Goal: Use online tool/utility: Use online tool/utility

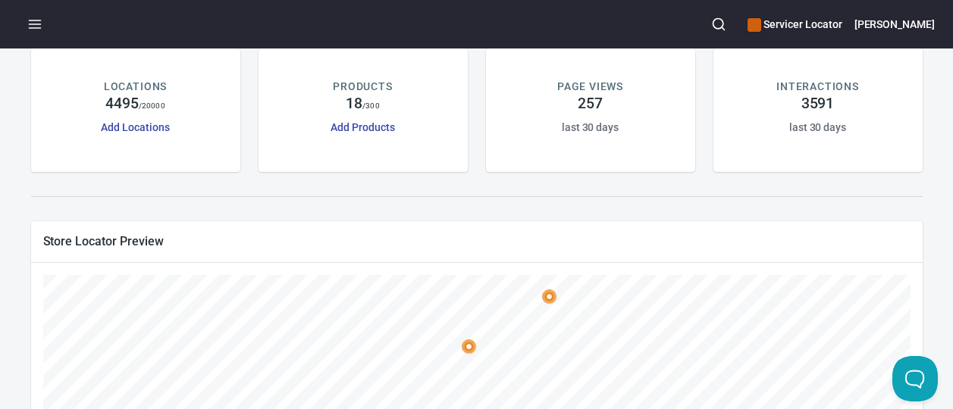
scroll to position [152, 0]
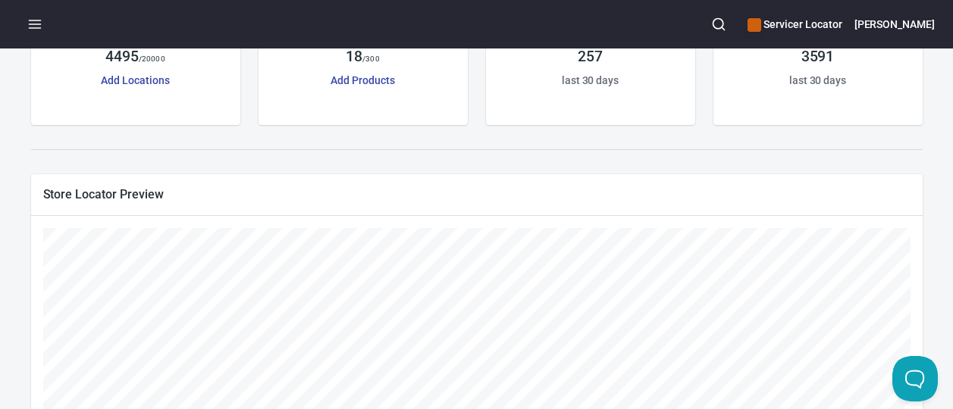
click at [318, 176] on div "Store Locator Preview" at bounding box center [477, 194] width 892 height 40
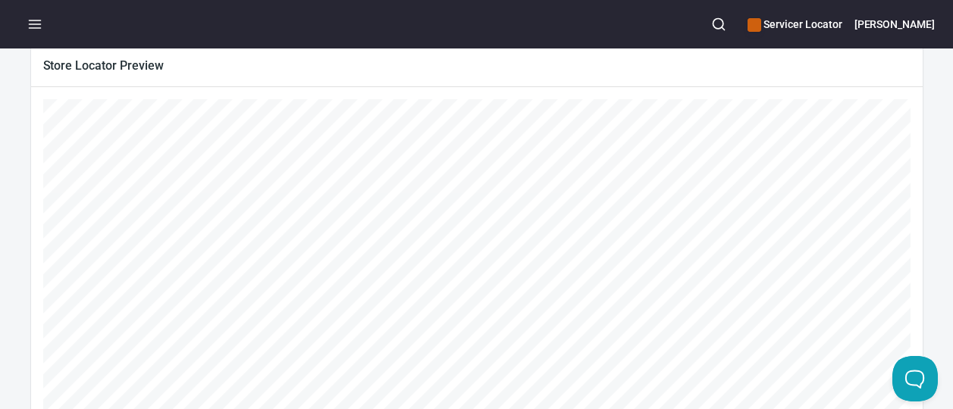
scroll to position [227, 0]
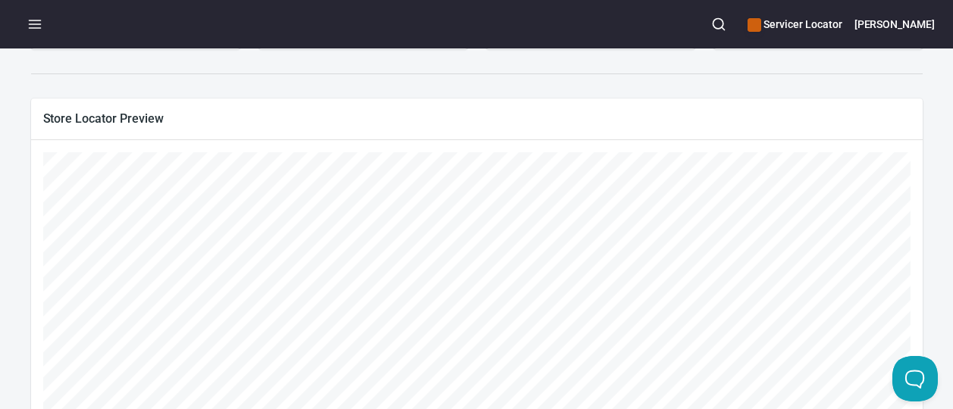
click at [456, 105] on div "Store Locator Preview" at bounding box center [477, 119] width 892 height 40
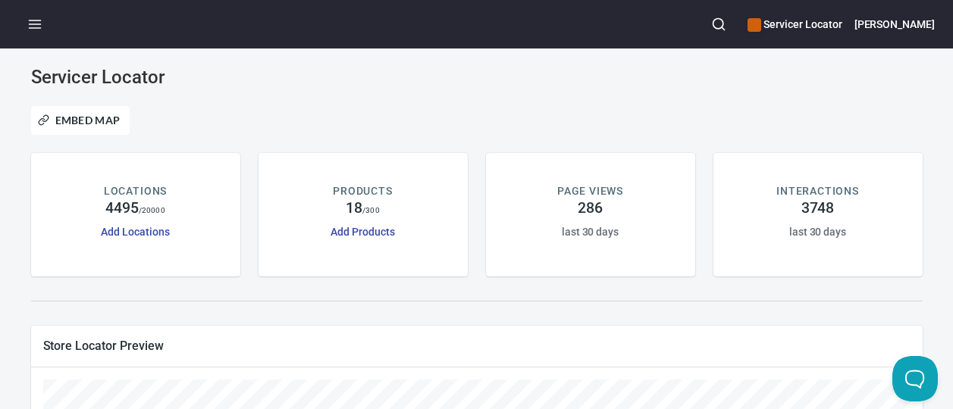
click at [357, 105] on div "Embed Map" at bounding box center [477, 120] width 910 height 47
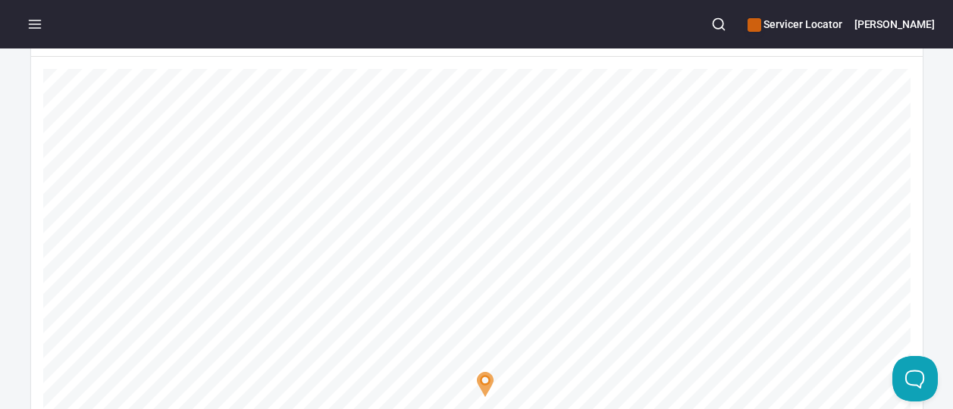
scroll to position [303, 0]
